Goal: Task Accomplishment & Management: Manage account settings

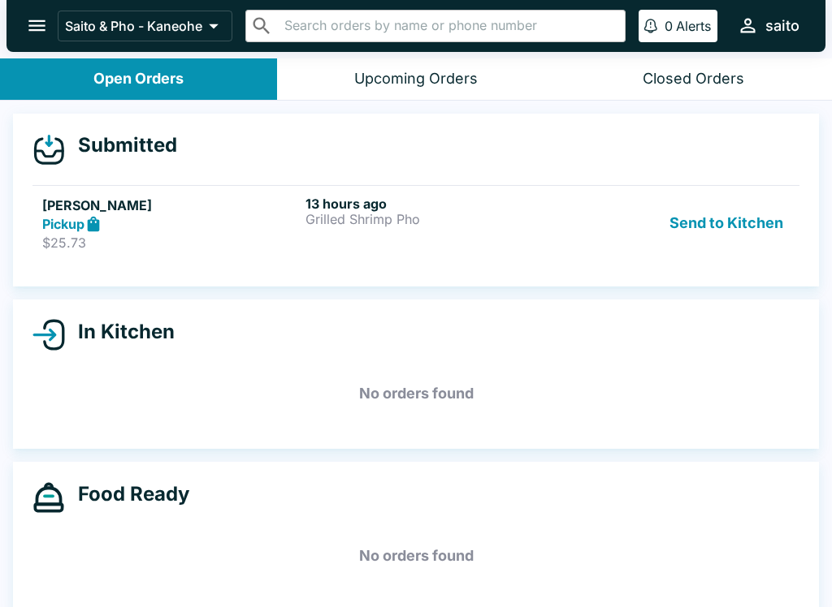
click at [262, 221] on div "Pickup" at bounding box center [170, 224] width 257 height 19
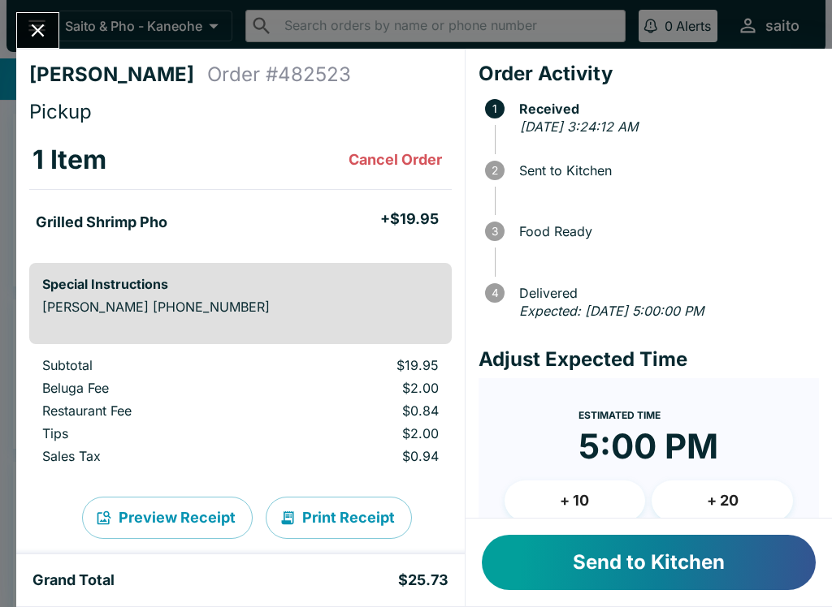
click at [637, 580] on button "Send to Kitchen" at bounding box center [649, 562] width 334 height 55
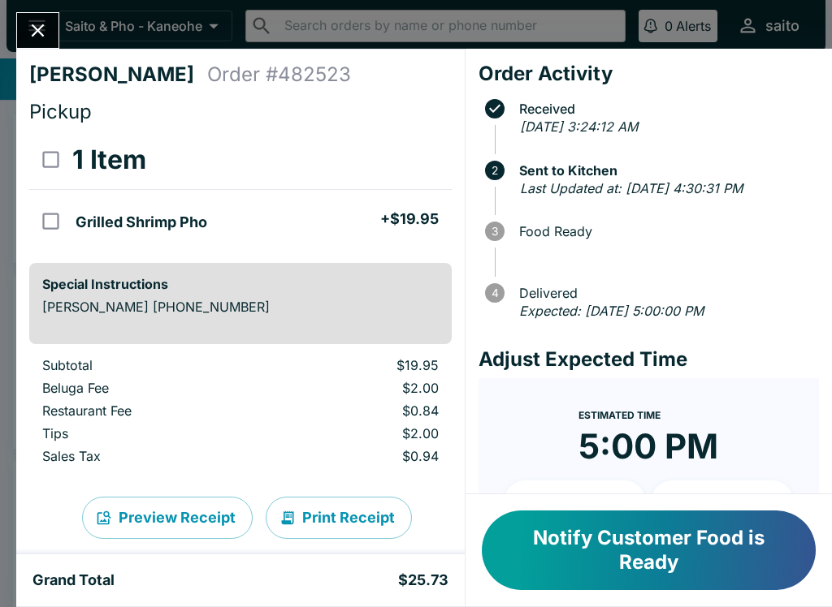
click at [624, 546] on button "Notify Customer Food is Ready" at bounding box center [649, 551] width 334 height 80
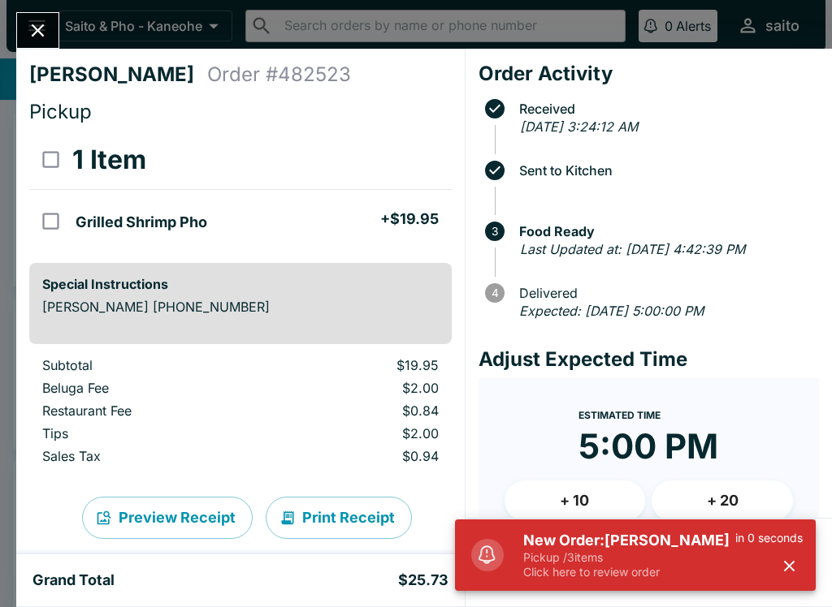
click at [661, 542] on h5 "New Order: [PERSON_NAME]" at bounding box center [629, 540] width 212 height 19
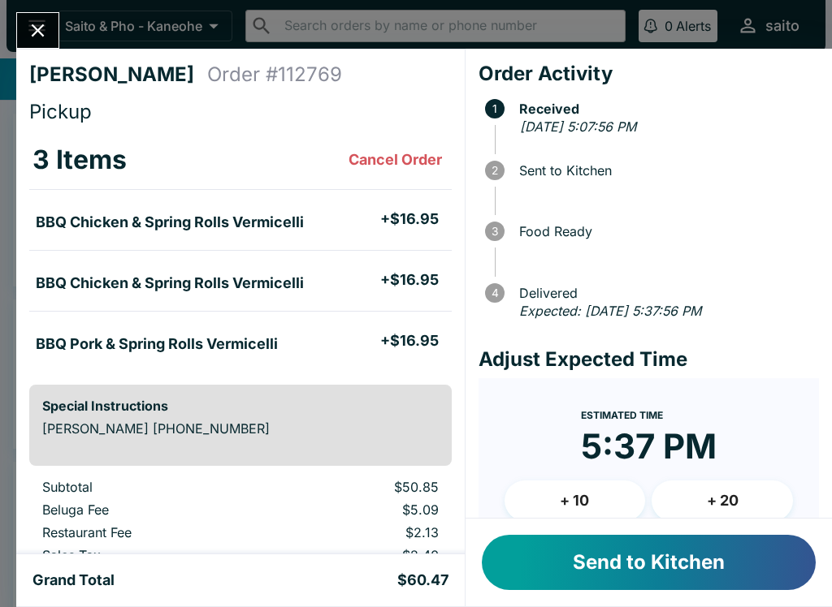
click at [650, 581] on button "Send to Kitchen" at bounding box center [649, 562] width 334 height 55
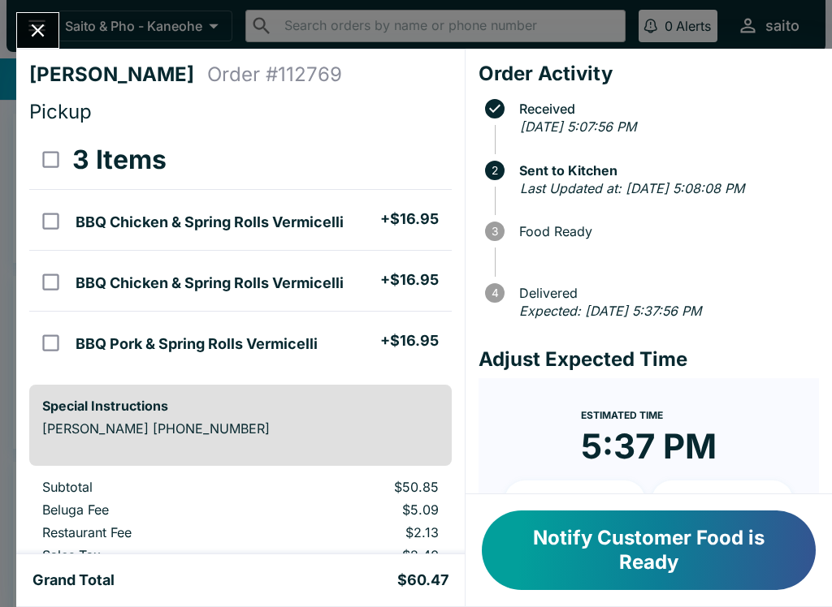
click at [662, 541] on button "Notify Customer Food is Ready" at bounding box center [649, 551] width 334 height 80
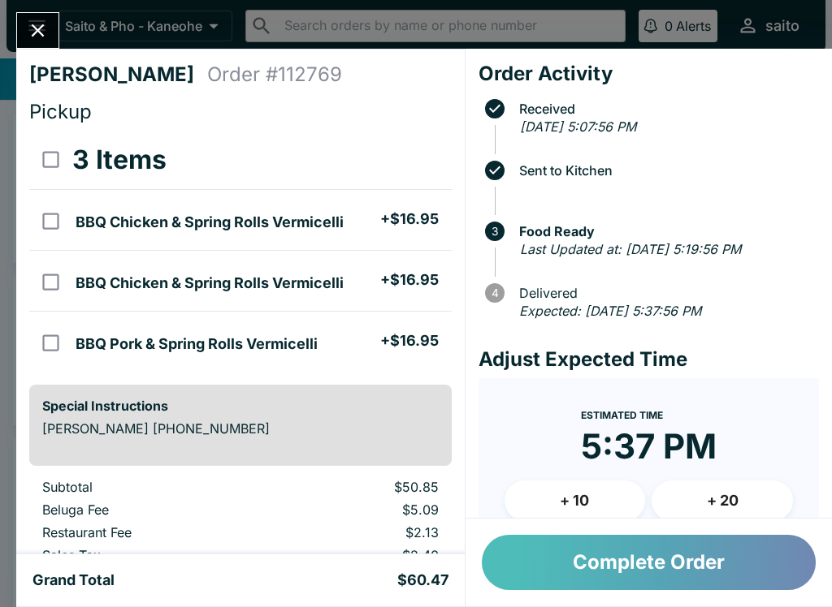
click at [650, 581] on button "Complete Order" at bounding box center [649, 562] width 334 height 55
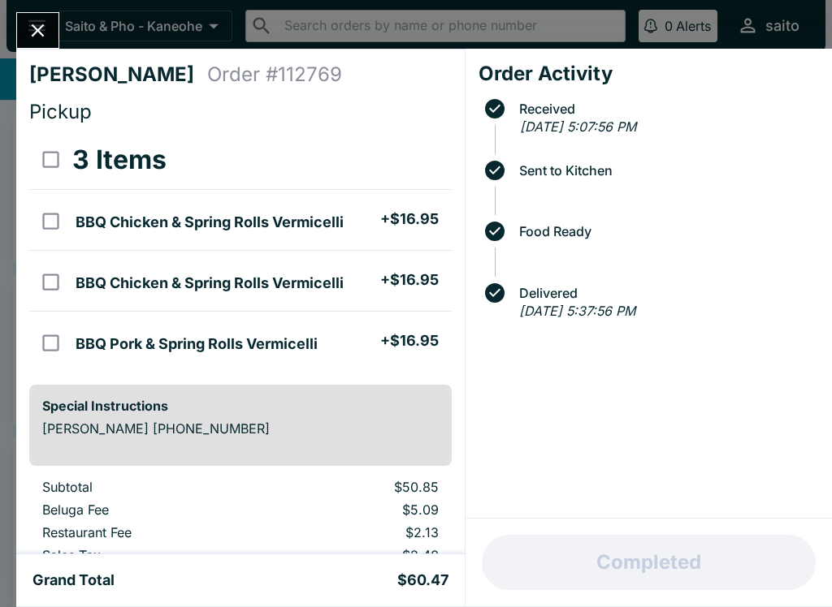
click at [28, 25] on icon "Close" at bounding box center [38, 30] width 22 height 22
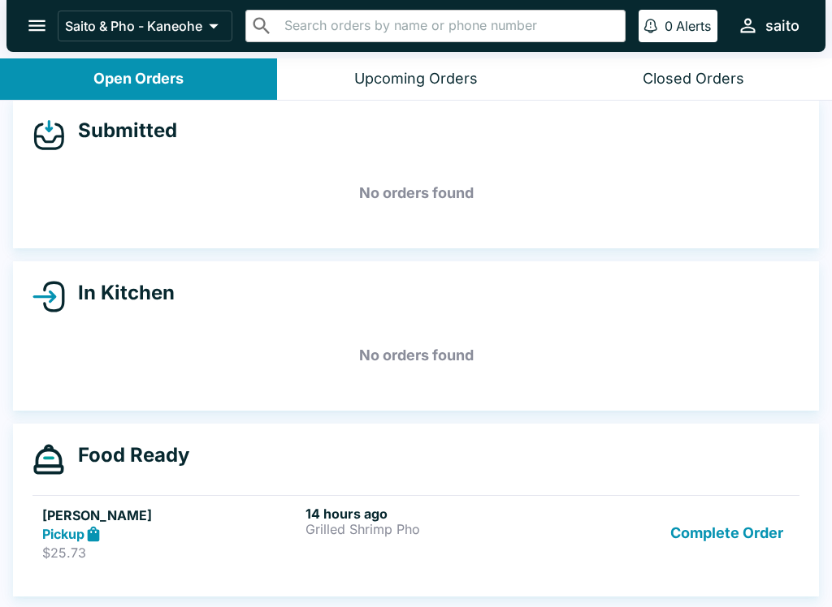
scroll to position [15, 0]
click at [166, 545] on p "$25.73" at bounding box center [170, 553] width 257 height 16
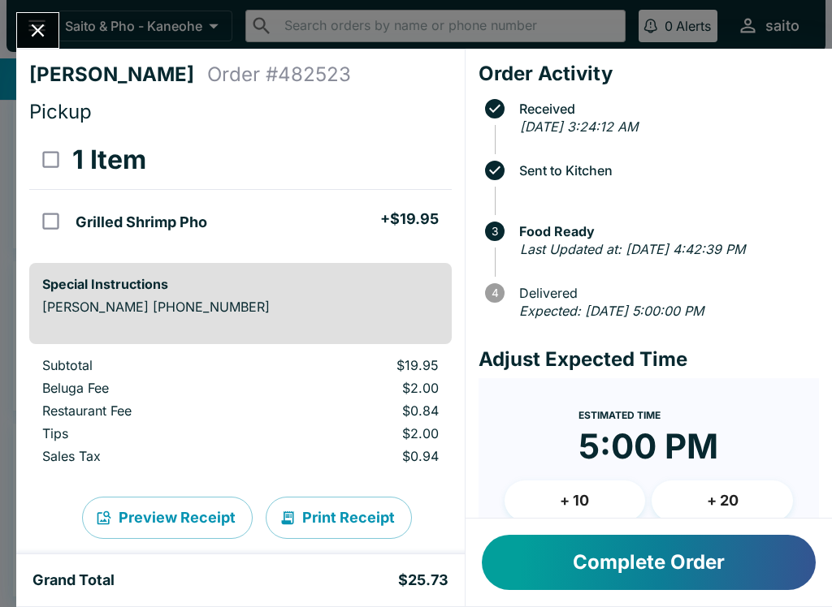
click at [581, 571] on button "Complete Order" at bounding box center [649, 562] width 334 height 55
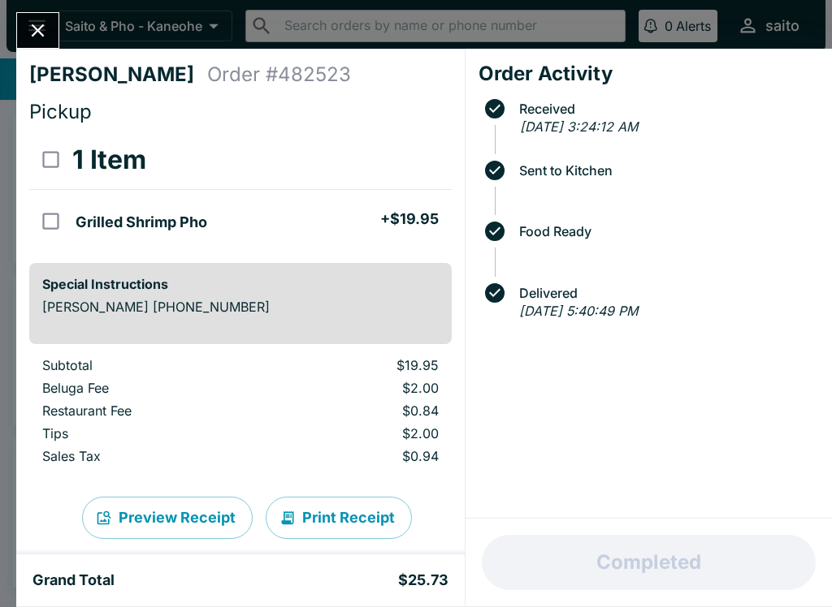
click at [33, 25] on icon "Close" at bounding box center [38, 30] width 13 height 13
